Goal: Task Accomplishment & Management: Manage account settings

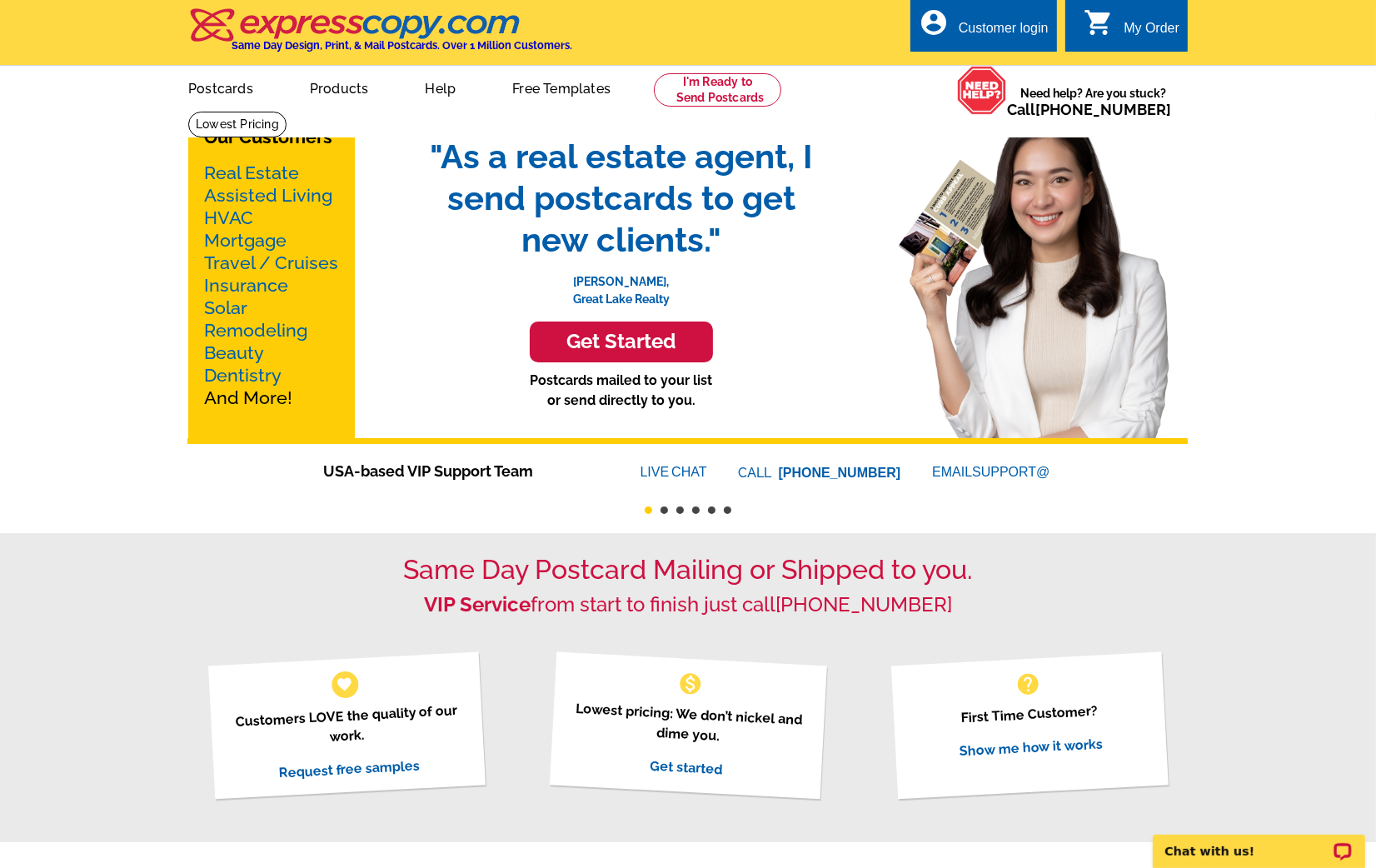
click at [996, 26] on div "Customer login" at bounding box center [1004, 33] width 90 height 23
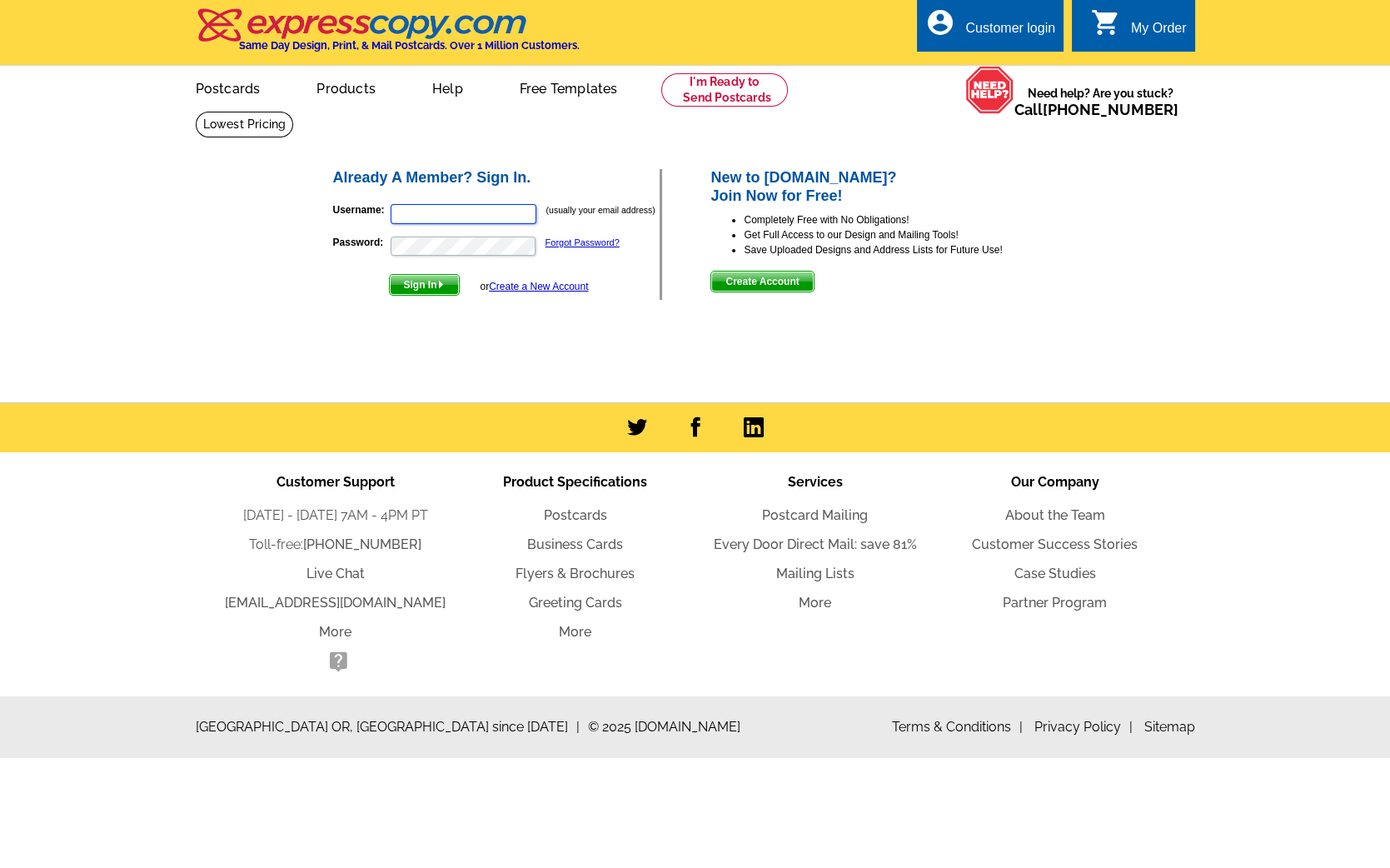
type input "[PERSON_NAME][EMAIL_ADDRESS][DOMAIN_NAME]"
click at [582, 240] on link "Forgot Password?" at bounding box center [583, 242] width 74 height 10
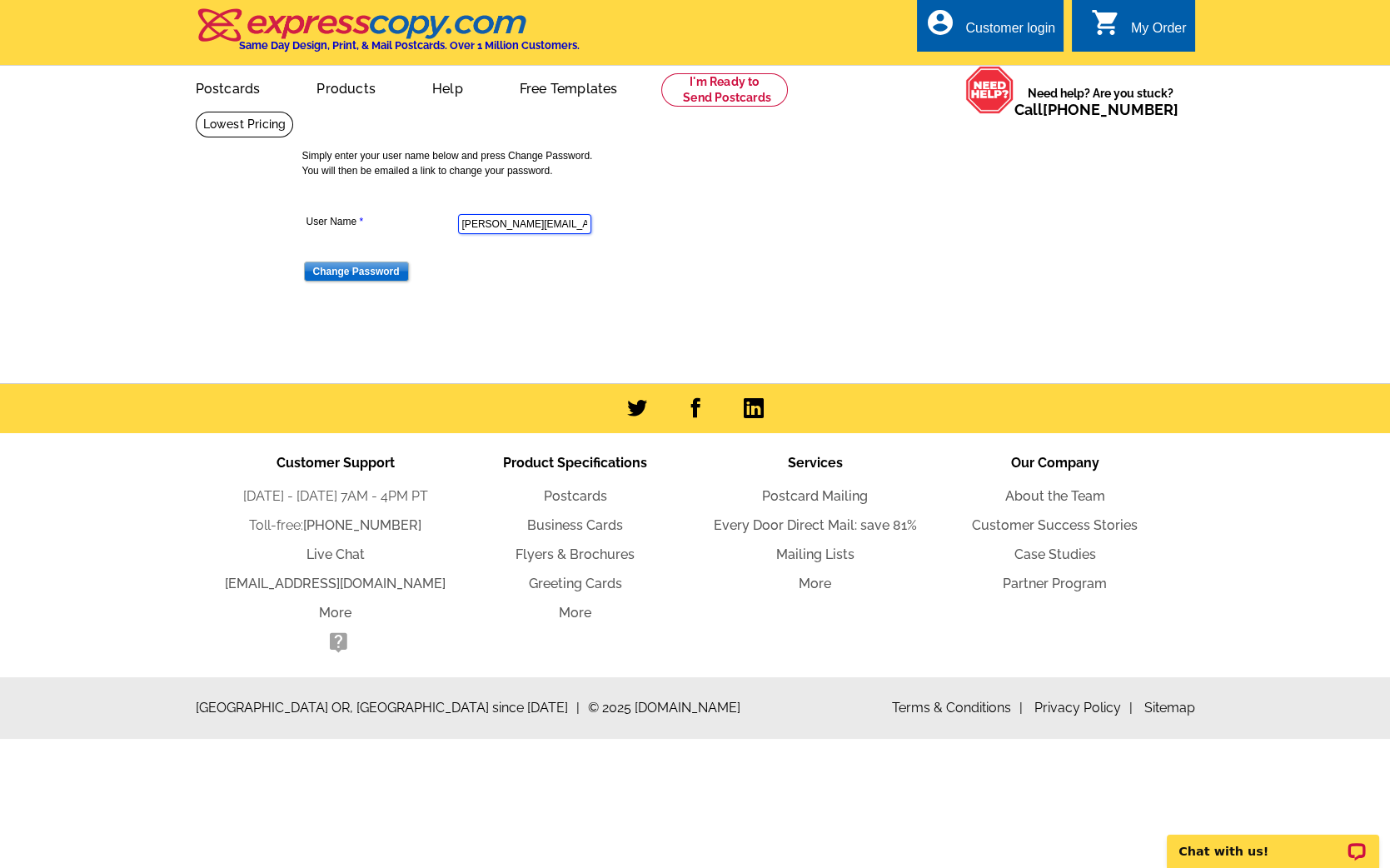
click at [474, 225] on input "gerry@designlocally.com" at bounding box center [524, 224] width 133 height 20
paste input "paschal.realtor@gmail"
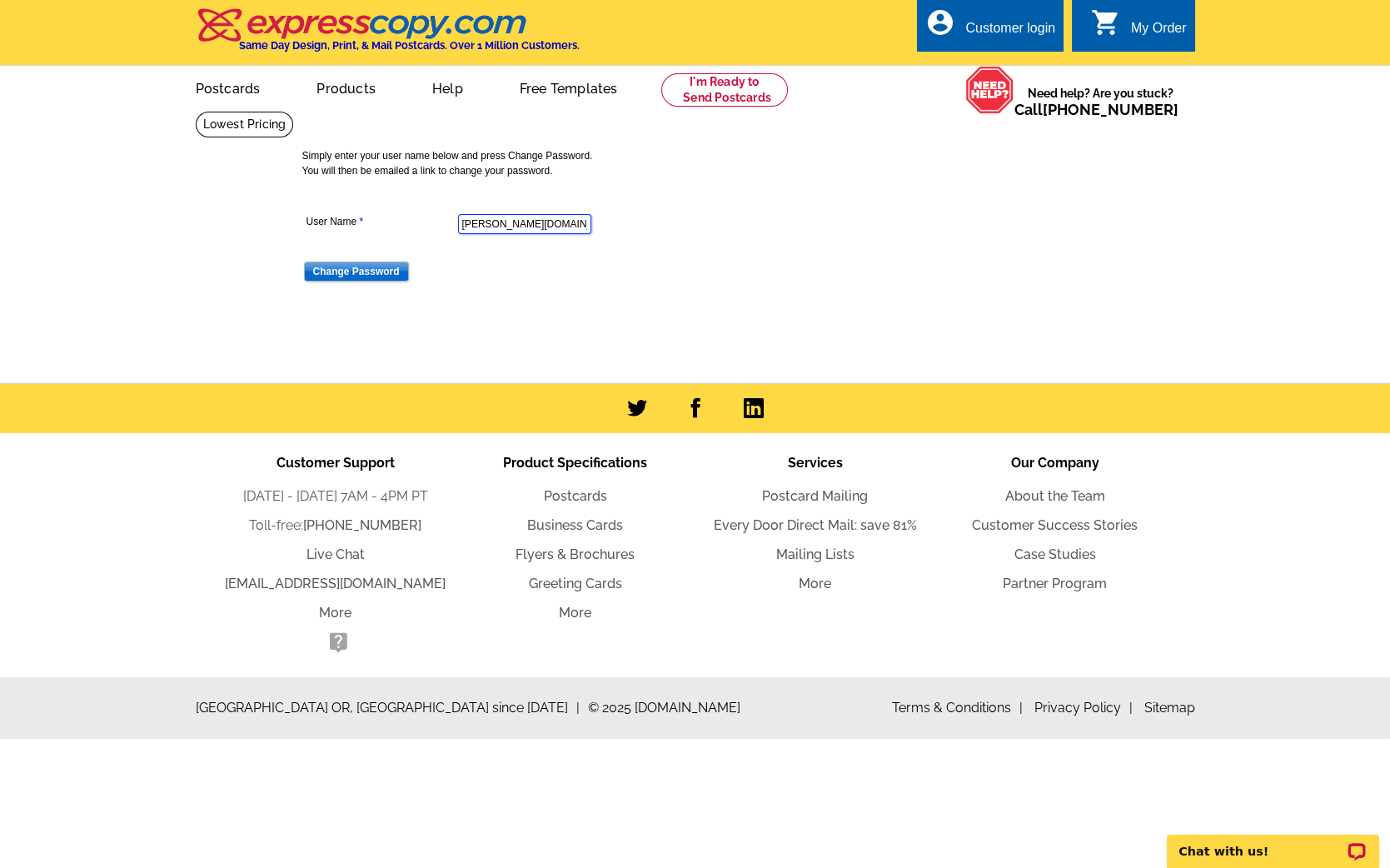
scroll to position [0, 15]
type input "paschal.realtor@gmail.com"
click at [418, 292] on div "Simply enter your user name below and press Change Password. You will then be e…" at bounding box center [702, 224] width 808 height 181
click at [380, 270] on input "Change Password" at bounding box center [356, 271] width 105 height 20
